Goal: Communication & Community: Answer question/provide support

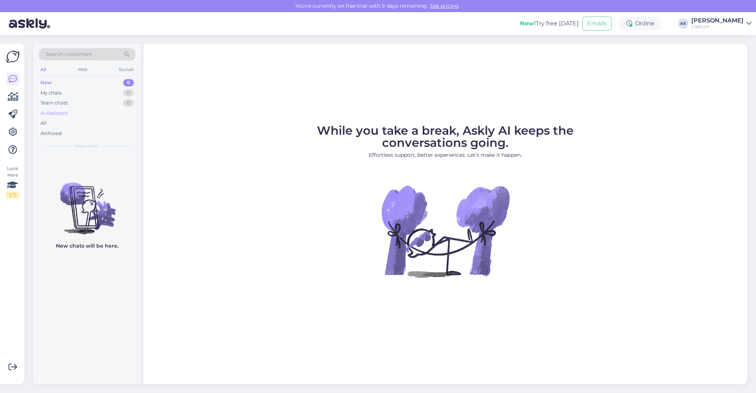
click at [86, 117] on div "AI Assistant" at bounding box center [87, 113] width 96 height 10
click at [74, 120] on div "All" at bounding box center [87, 123] width 96 height 10
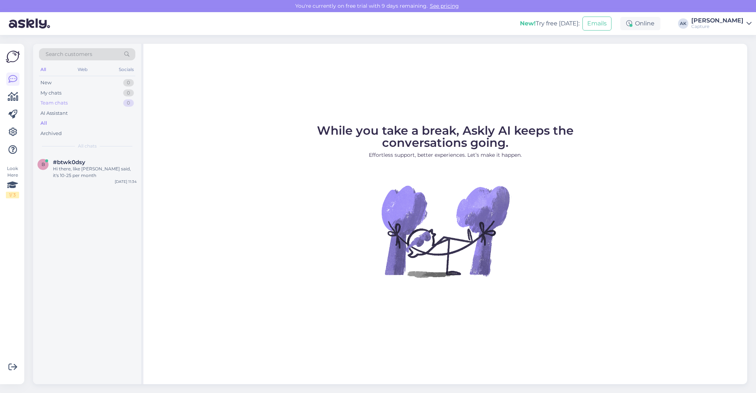
click at [73, 98] on div "Team chats 0" at bounding box center [87, 103] width 96 height 10
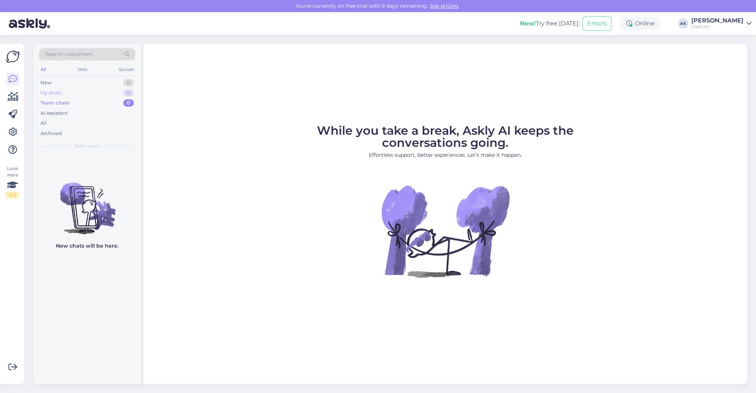
click at [73, 92] on div "My chats 0" at bounding box center [87, 93] width 96 height 10
click at [74, 110] on div "AI Assistant" at bounding box center [87, 113] width 96 height 10
click at [69, 93] on div "My chats 0" at bounding box center [87, 93] width 96 height 10
click at [85, 75] on div "All Web Socials" at bounding box center [87, 70] width 96 height 11
click at [83, 65] on div "Web" at bounding box center [82, 70] width 13 height 10
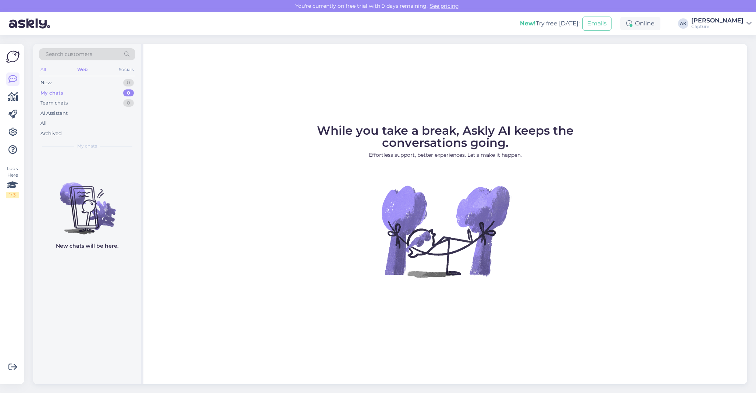
click at [47, 70] on div "All" at bounding box center [43, 70] width 8 height 10
click at [64, 113] on div "AI Assistant" at bounding box center [53, 113] width 27 height 7
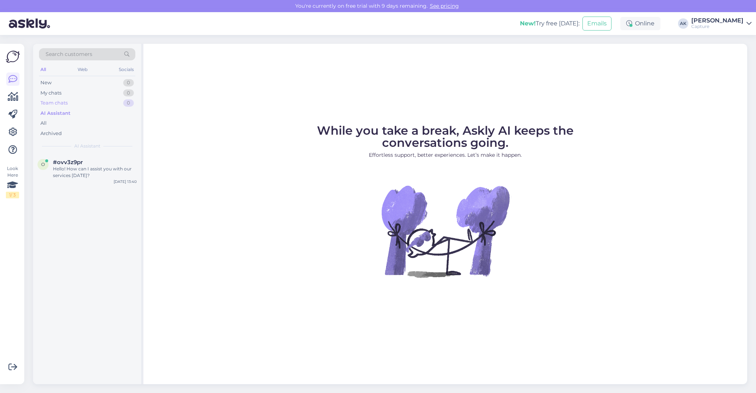
click at [61, 104] on div "Team chats" at bounding box center [53, 102] width 27 height 7
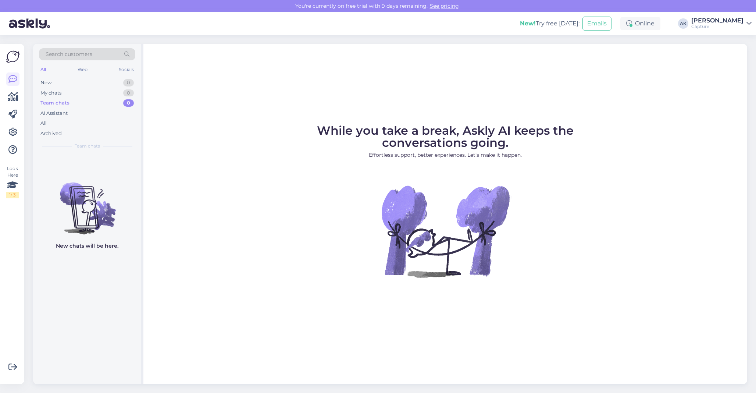
click at [61, 104] on div "Team chats" at bounding box center [54, 102] width 29 height 7
click at [60, 93] on div "My chats" at bounding box center [50, 92] width 21 height 7
click at [56, 85] on div "New 0" at bounding box center [87, 83] width 96 height 10
click at [82, 111] on div "AI Assistant" at bounding box center [87, 113] width 96 height 10
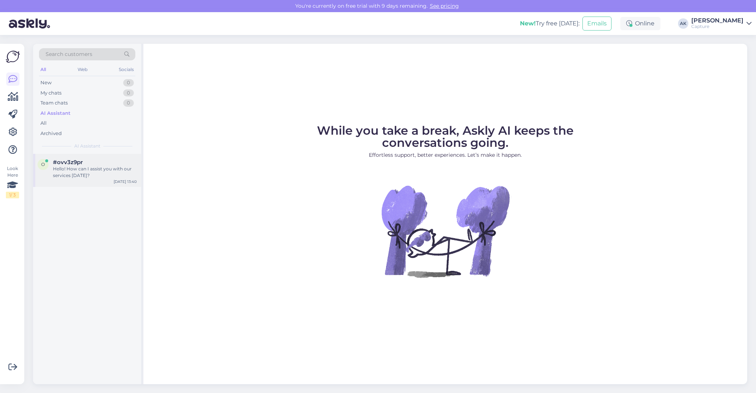
click at [99, 166] on div "Hello! How can I assist you with our services [DATE]?" at bounding box center [95, 172] width 84 height 13
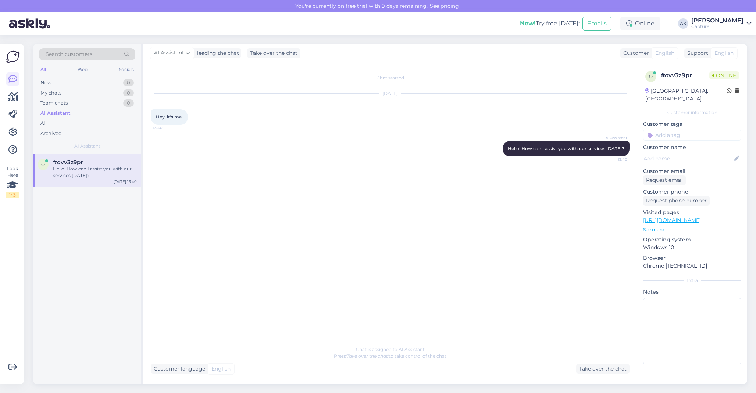
click at [262, 366] on div "Customer language English Take over the chat" at bounding box center [390, 369] width 479 height 10
click at [587, 369] on div "Take over the chat" at bounding box center [602, 369] width 53 height 10
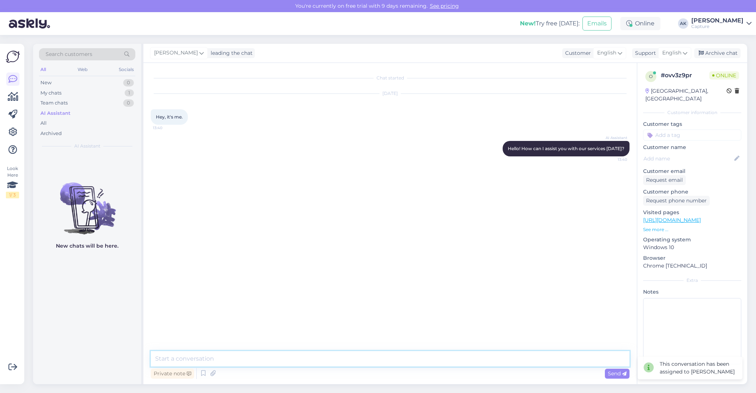
click at [304, 358] on textarea at bounding box center [390, 358] width 479 height 15
type textarea "Hi, Andri here, I remember"
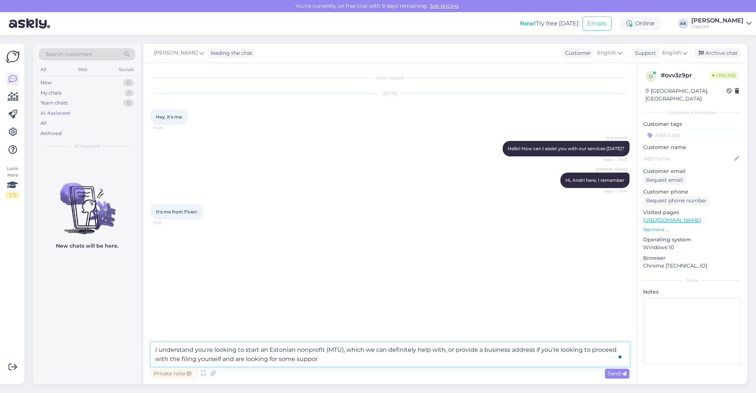
type textarea "I understand you're looking to start an Estonian nonprofit (MTÜ), which we can …"
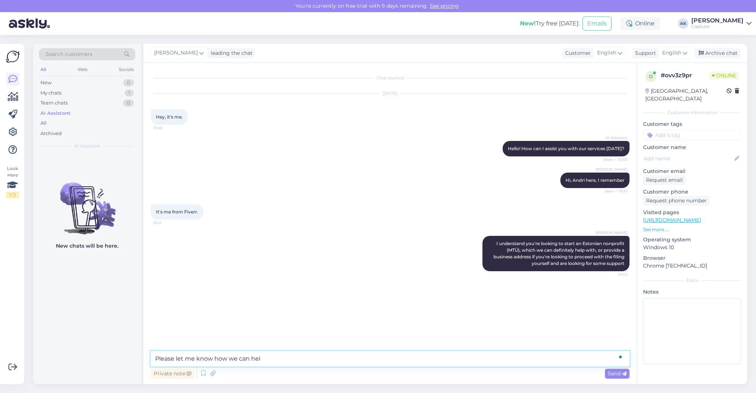
type textarea "Please let me know how we can help"
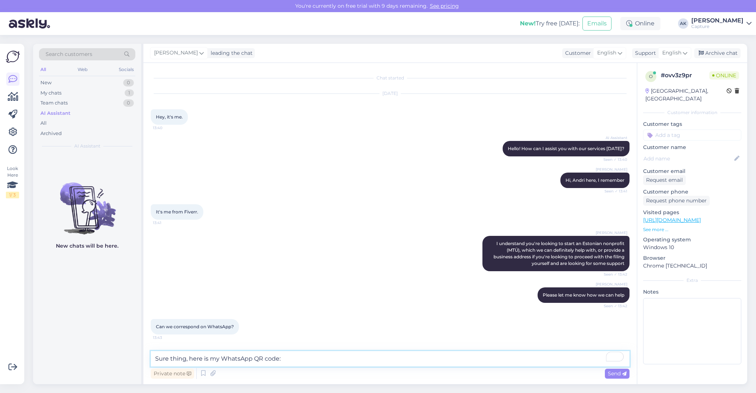
type textarea "Sure thing, here is my WhatsApp QR code:"
click at [617, 374] on span "Send" at bounding box center [617, 373] width 19 height 7
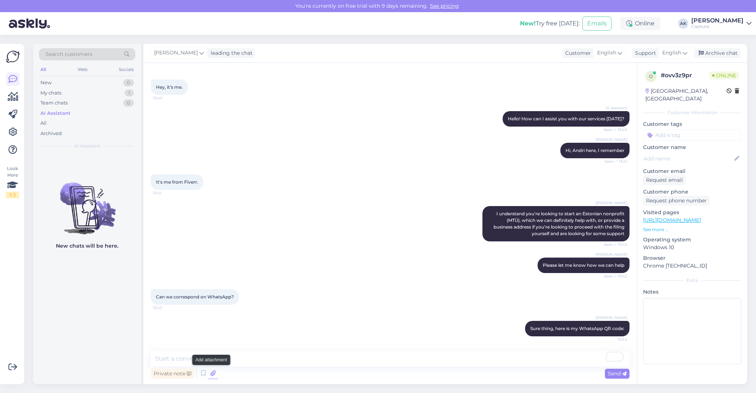
click at [211, 374] on icon at bounding box center [213, 373] width 10 height 11
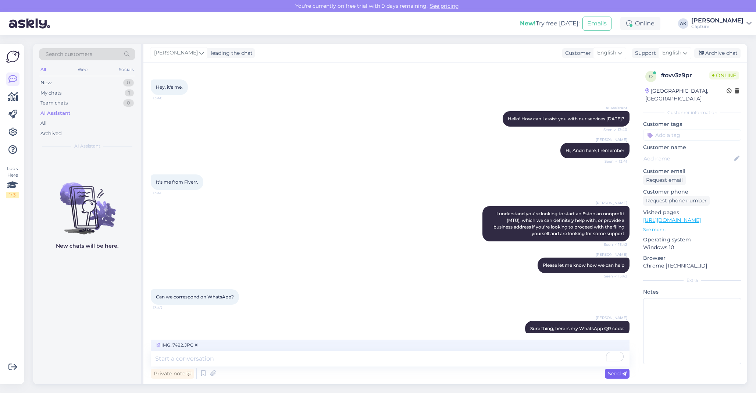
click at [605, 371] on div "Send" at bounding box center [617, 374] width 25 height 10
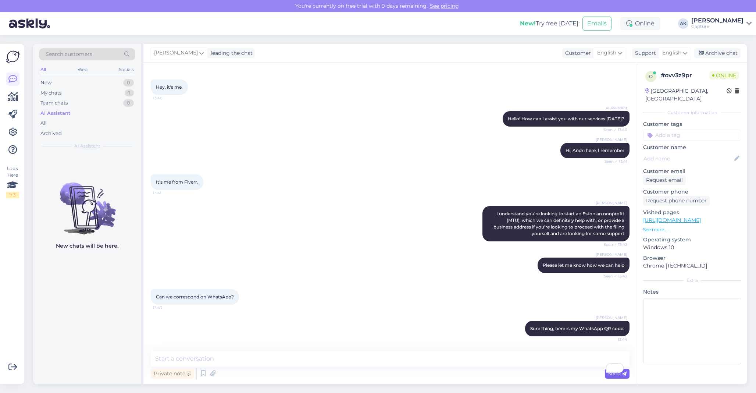
scroll to position [76, 0]
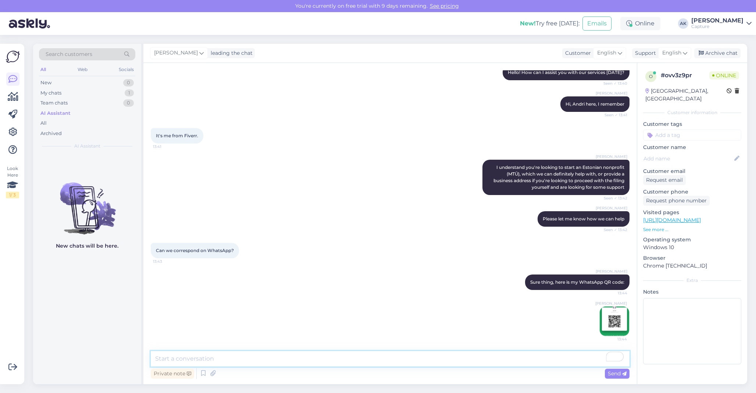
click at [417, 354] on textarea "To enrich screen reader interactions, please activate Accessibility in Grammarl…" at bounding box center [390, 358] width 479 height 15
type textarea "Just a note that I cannot currently accept calls, but I'd be more than happy to…"
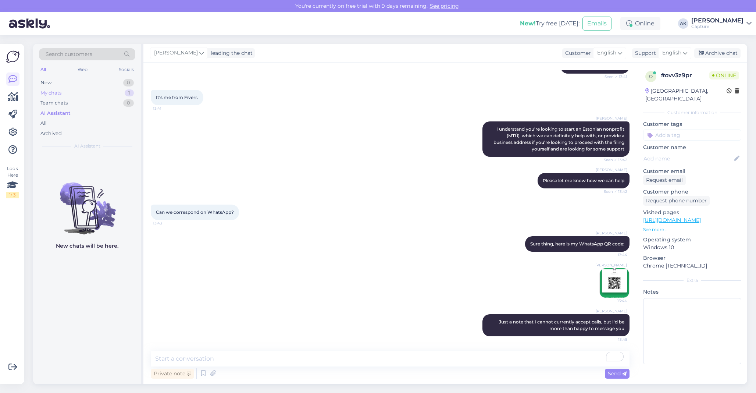
click at [109, 88] on div "My chats 1" at bounding box center [87, 93] width 96 height 10
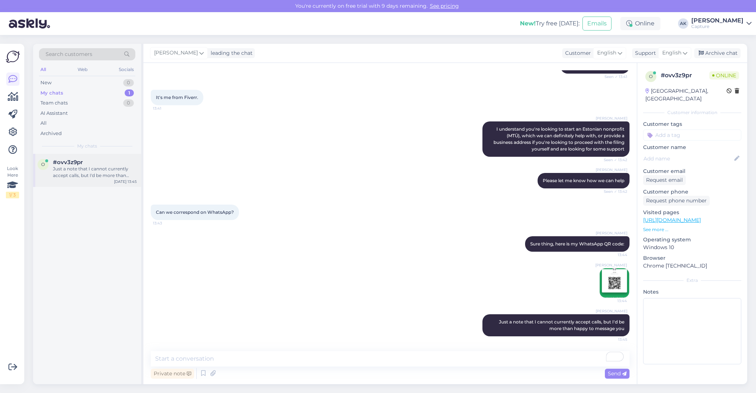
click at [88, 172] on div "Just a note that I cannot currently accept calls, but I'd be more than happy to…" at bounding box center [95, 172] width 84 height 13
click at [612, 287] on img at bounding box center [614, 282] width 29 height 29
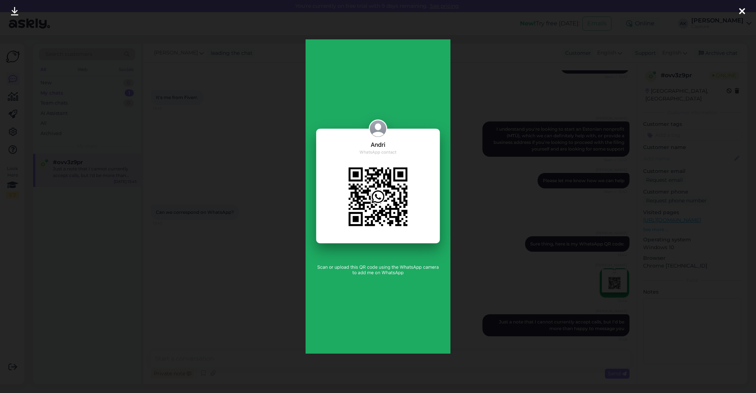
click at [612, 286] on div at bounding box center [378, 196] width 756 height 393
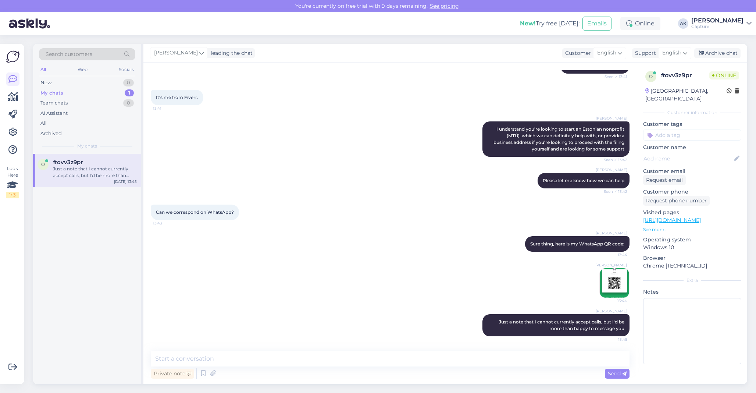
click at [114, 181] on div "o #ovv3z9pr Just a note that I cannot currently accept calls, but I'd be more t…" at bounding box center [87, 170] width 108 height 33
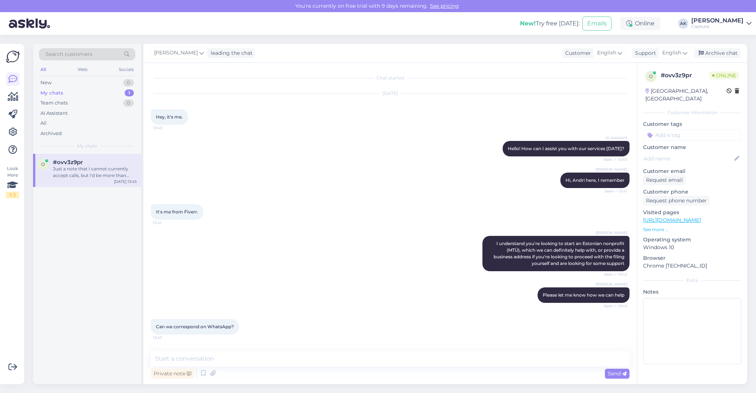
click at [97, 94] on div "My chats 1" at bounding box center [87, 93] width 96 height 10
